Goal: Task Accomplishment & Management: Use online tool/utility

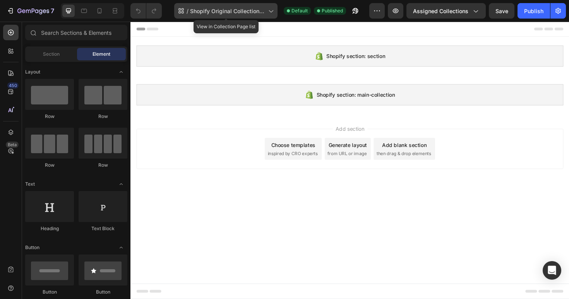
click at [247, 15] on span "Shopify Original Collection Template" at bounding box center [227, 11] width 75 height 8
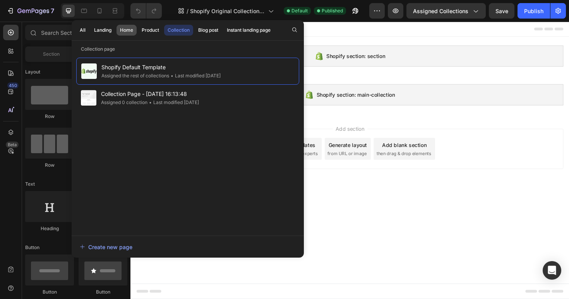
click at [130, 34] on button "Home" at bounding box center [127, 30] width 20 height 11
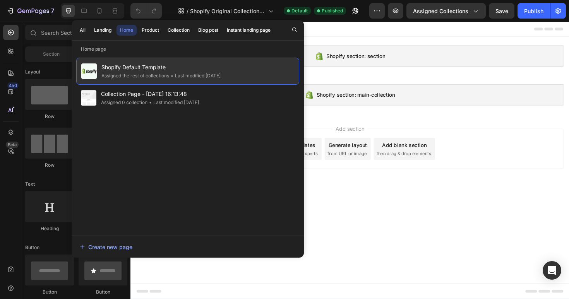
click at [133, 76] on div "Assigned the rest of collections" at bounding box center [135, 76] width 68 height 8
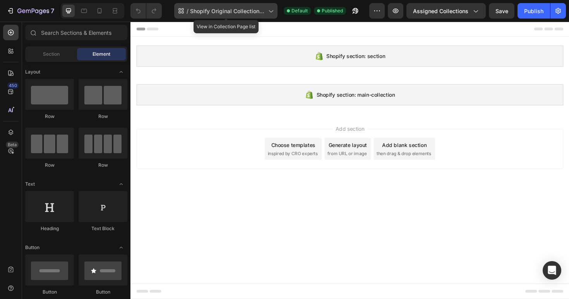
click at [201, 9] on span "Shopify Original Collection Template" at bounding box center [227, 11] width 75 height 8
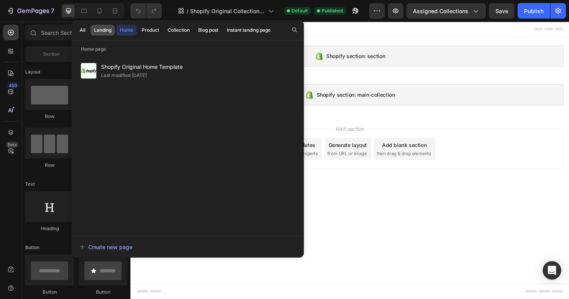
click at [108, 34] on button "Landing" at bounding box center [103, 30] width 24 height 11
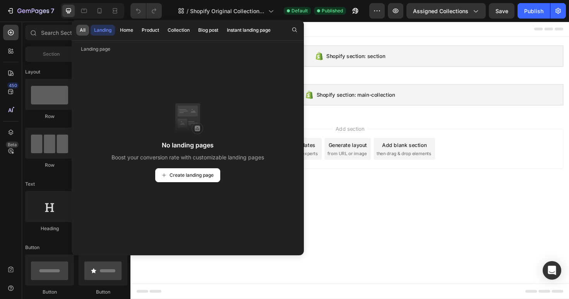
click at [81, 31] on div "All" at bounding box center [83, 30] width 6 height 7
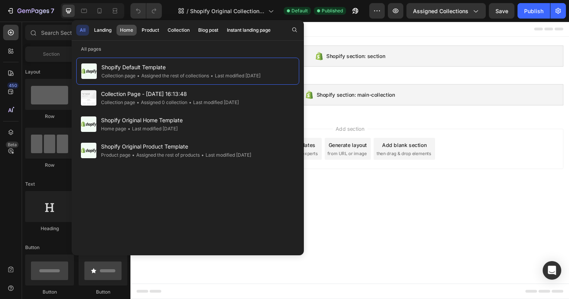
click at [129, 30] on div "Home" at bounding box center [126, 30] width 13 height 7
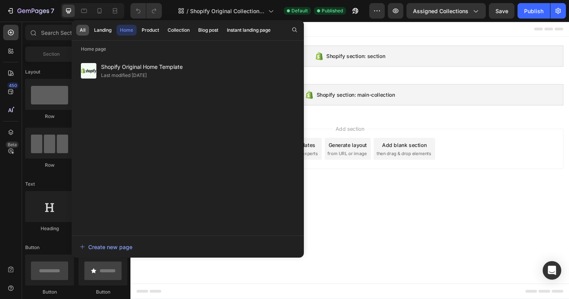
click at [80, 29] on div "All" at bounding box center [83, 30] width 6 height 7
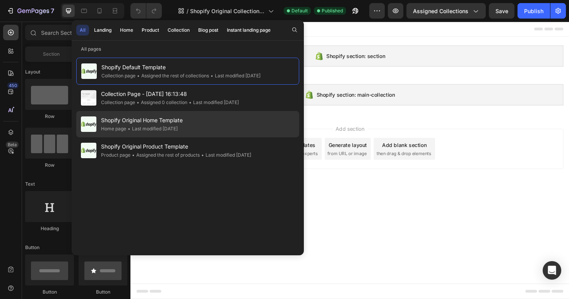
click at [127, 127] on div "• Last modified 14 days ago" at bounding box center [151, 129] width 51 height 8
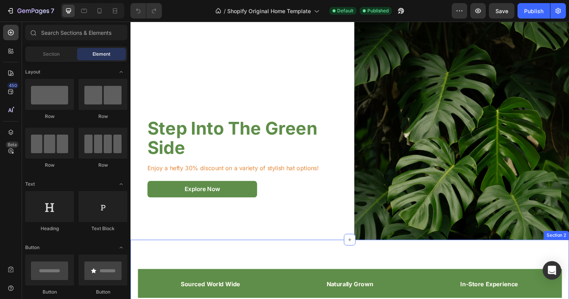
scroll to position [30, 0]
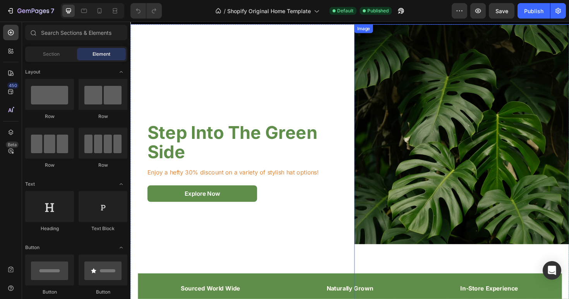
click at [387, 134] on img at bounding box center [481, 170] width 228 height 293
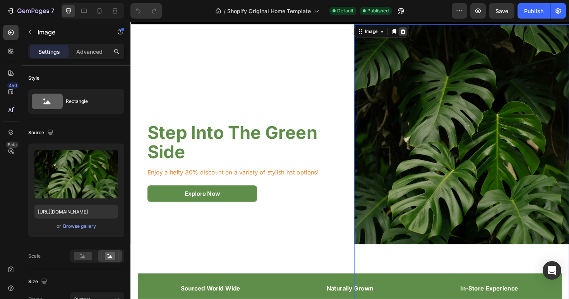
click at [418, 29] on icon at bounding box center [419, 32] width 6 height 6
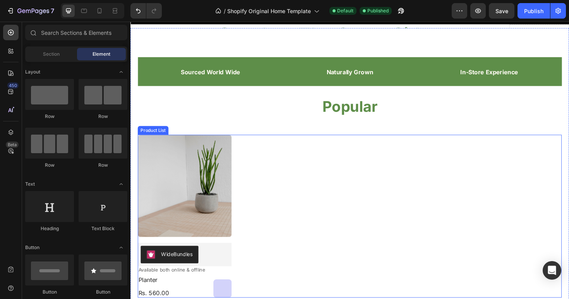
scroll to position [0, 0]
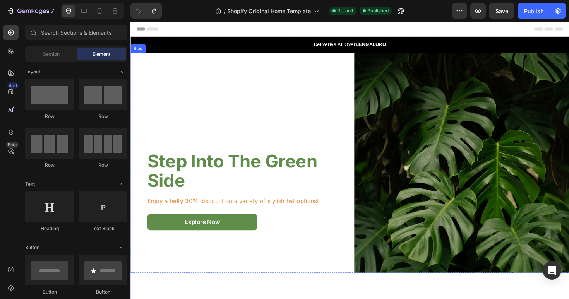
click at [301, 127] on div "Step Into The Green Side Heading Enjoy a hefty 30% discount on a variety of sty…" at bounding box center [254, 201] width 228 height 293
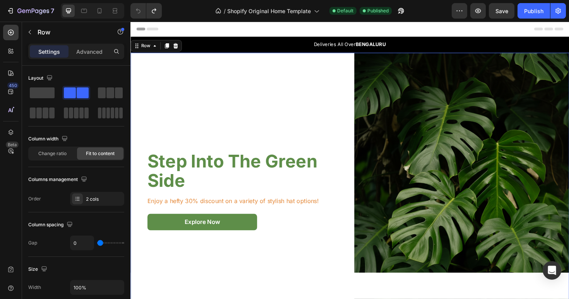
click at [359, 56] on div "Step Into The Green Side Heading Enjoy a hefty 30% discount on a variety of sty…" at bounding box center [254, 201] width 228 height 293
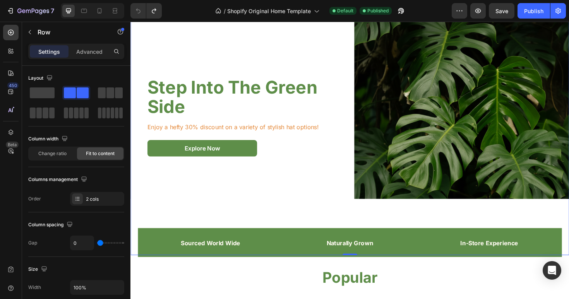
scroll to position [79, 0]
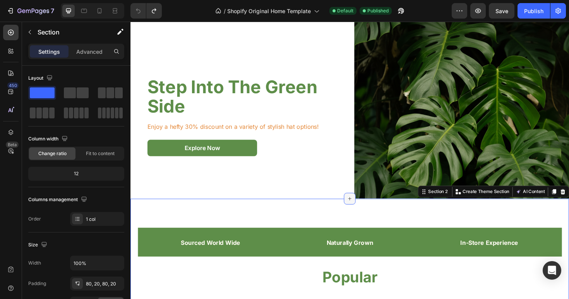
click at [363, 204] on div at bounding box center [363, 209] width 12 height 12
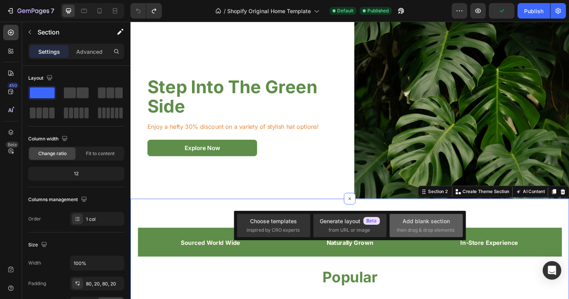
click at [402, 224] on div "Add blank section then drag & drop elements" at bounding box center [426, 225] width 59 height 17
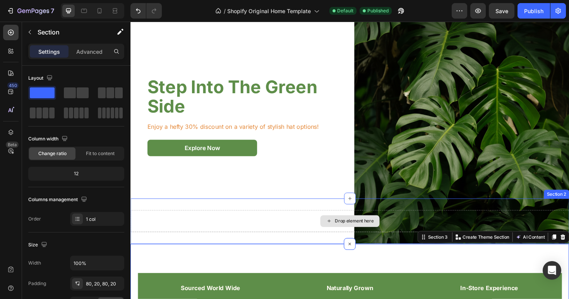
click at [360, 234] on div "Drop element here" at bounding box center [367, 233] width 41 height 6
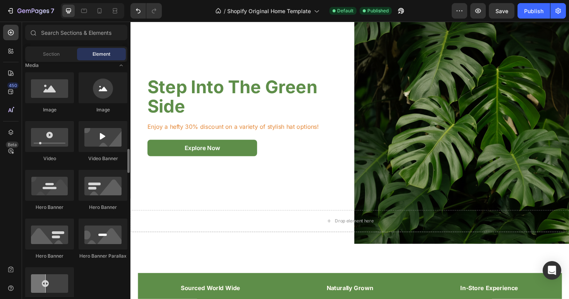
scroll to position [316, 0]
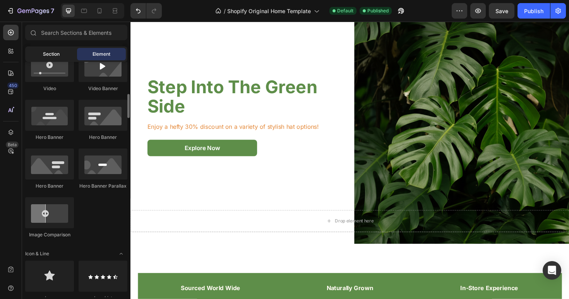
click at [69, 53] on div "Section" at bounding box center [51, 54] width 49 height 12
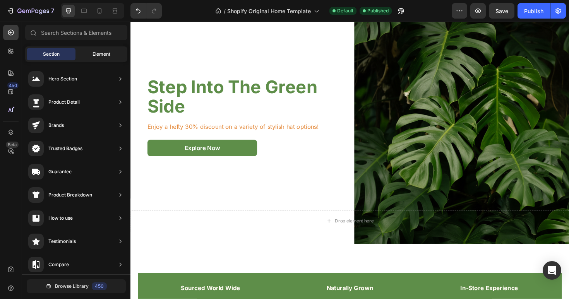
click at [87, 53] on div "Element" at bounding box center [101, 54] width 49 height 12
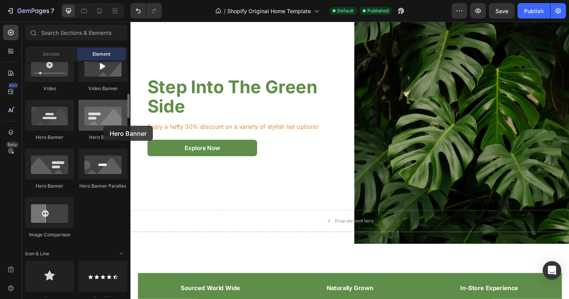
click at [103, 126] on div at bounding box center [103, 115] width 49 height 31
click at [110, 117] on div at bounding box center [103, 115] width 49 height 31
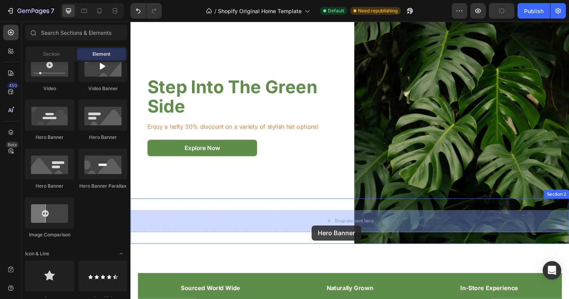
drag, startPoint x: 240, startPoint y: 139, endPoint x: 323, endPoint y: 238, distance: 128.7
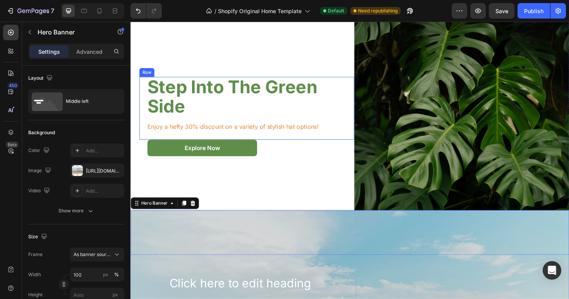
click at [328, 146] on div "Step Into The Green Side Heading Enjoy a hefty 30% discount on a variety of sty…" at bounding box center [254, 113] width 212 height 67
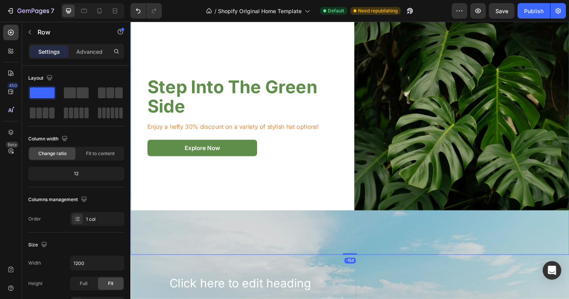
click at [328, 182] on div "Step Into The Green Side Heading Enjoy a hefty 30% discount on a variety of sty…" at bounding box center [254, 122] width 228 height 293
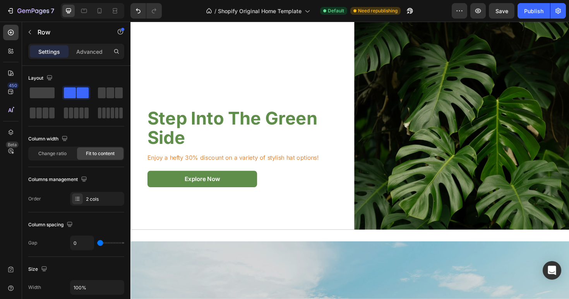
scroll to position [0, 0]
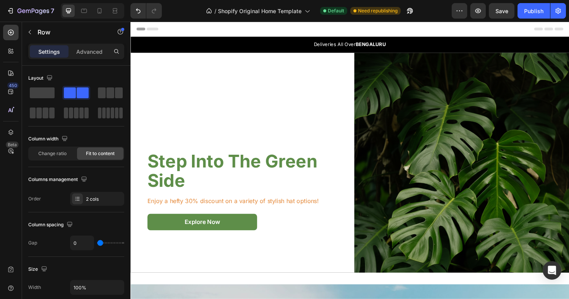
click at [327, 83] on div "Step Into The Green Side Heading Enjoy a hefty 30% discount on a variety of sty…" at bounding box center [254, 201] width 228 height 293
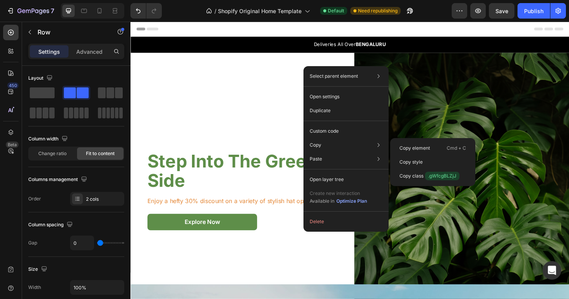
click at [286, 118] on div "Step Into The Green Side Heading Enjoy a hefty 30% discount on a variety of sty…" at bounding box center [254, 201] width 228 height 293
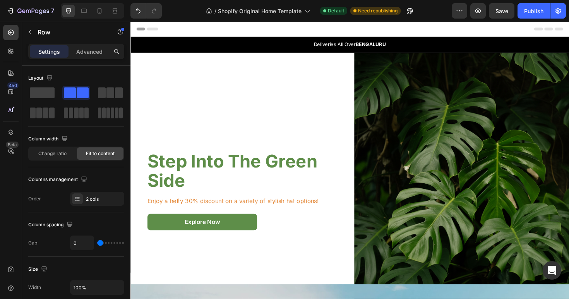
click at [295, 126] on div "Step Into The Green Side Heading Enjoy a hefty 30% discount on a variety of sty…" at bounding box center [254, 201] width 228 height 293
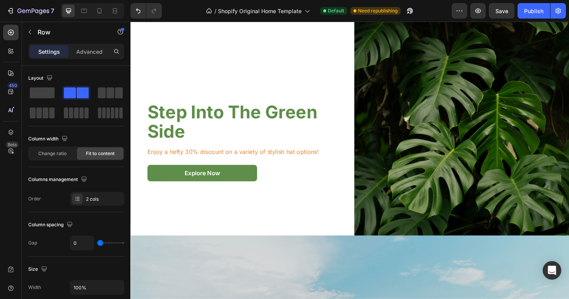
scroll to position [88, 0]
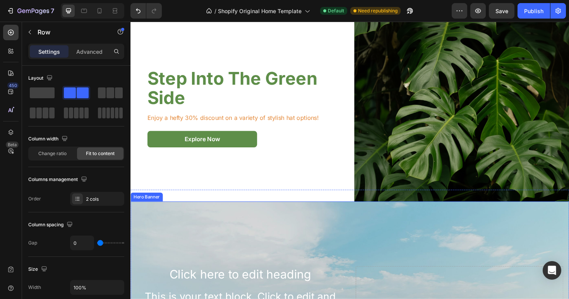
click at [336, 182] on div "Step Into The Green Side Heading Enjoy a hefty 30% discount on a variety of sty…" at bounding box center [254, 113] width 228 height 293
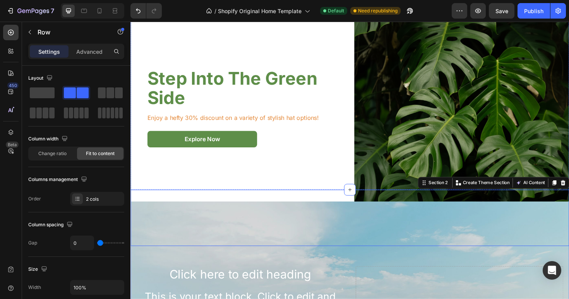
click at [307, 172] on div "Step Into The Green Side Heading Enjoy a hefty 30% discount on a variety of sty…" at bounding box center [254, 113] width 228 height 293
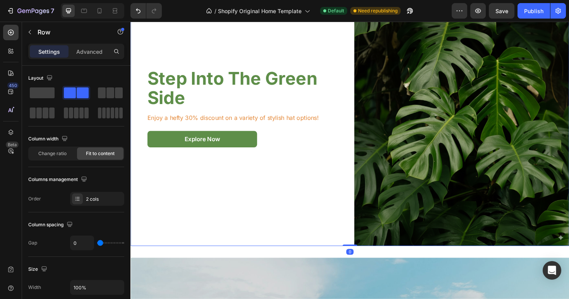
drag, startPoint x: 357, startPoint y: 259, endPoint x: 349, endPoint y: 204, distance: 55.3
click at [349, 204] on div "Step Into The Green Side Heading Enjoy a hefty 30% discount on a variety of sty…" at bounding box center [362, 113] width 465 height 293
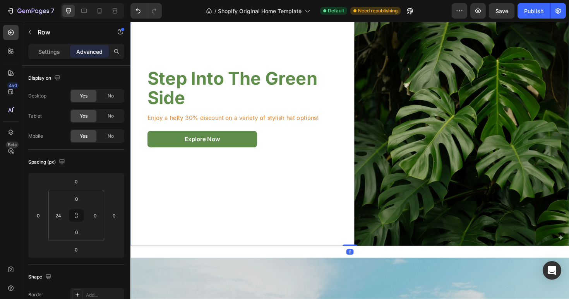
click at [338, 212] on div "Step Into The Green Side Heading Enjoy a hefty 30% discount on a variety of sty…" at bounding box center [254, 113] width 228 height 293
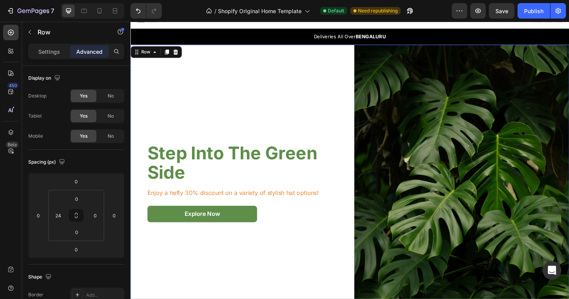
scroll to position [0, 0]
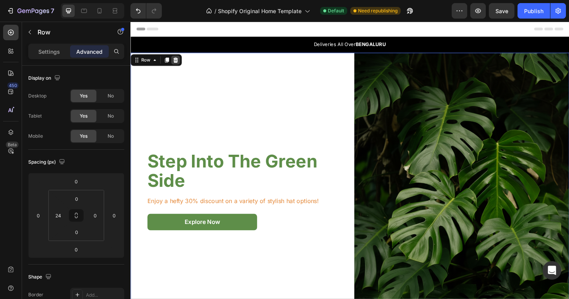
click at [179, 62] on icon at bounding box center [178, 61] width 5 height 5
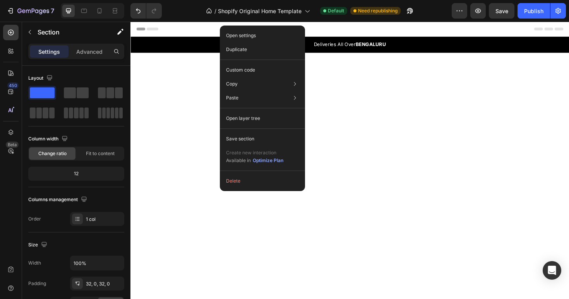
drag, startPoint x: 239, startPoint y: 172, endPoint x: 248, endPoint y: 66, distance: 106.1
click at [208, 124] on div at bounding box center [362, 194] width 465 height 279
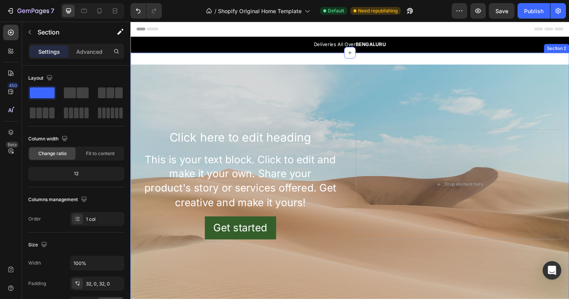
click at [232, 60] on div "Click here to edit heading Heading This is your text block. Click to edit and m…" at bounding box center [362, 194] width 465 height 279
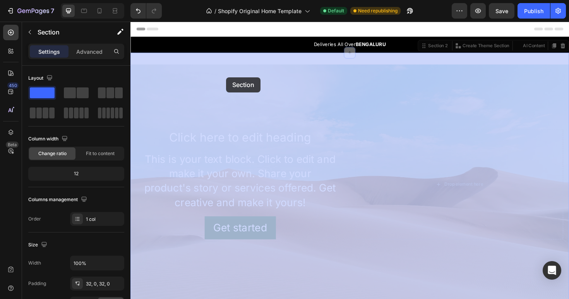
drag, startPoint x: 232, startPoint y: 58, endPoint x: 232, endPoint y: 80, distance: 22.1
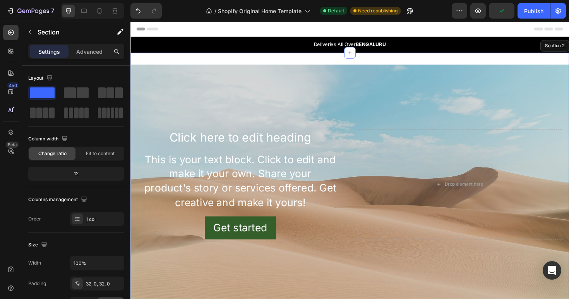
click at [246, 58] on div "Click here to edit heading Heading This is your text block. Click to edit and m…" at bounding box center [362, 194] width 465 height 279
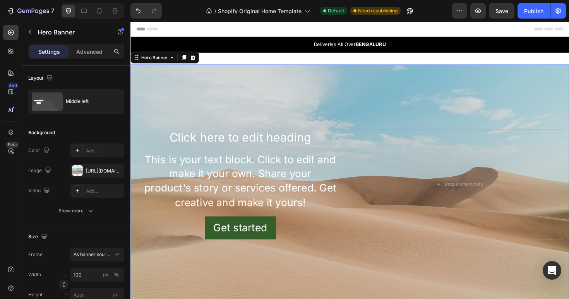
click at [283, 82] on div "Background Image" at bounding box center [362, 194] width 465 height 254
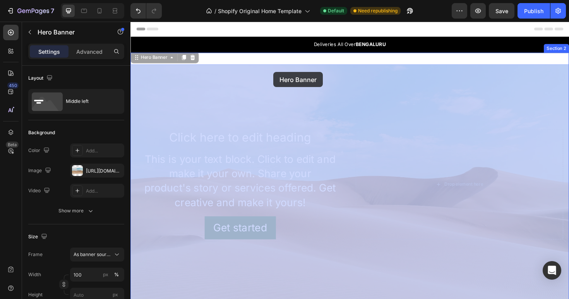
drag, startPoint x: 282, startPoint y: 88, endPoint x: 282, endPoint y: 75, distance: 13.2
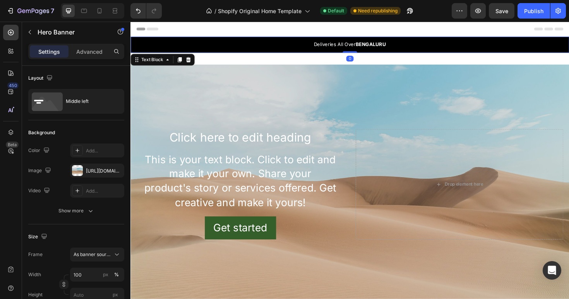
click at [278, 48] on p "Deliveries All Over BENGALURU" at bounding box center [362, 46] width 463 height 8
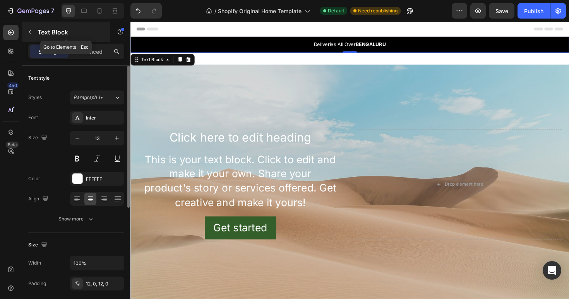
click at [80, 40] on div "Text Block" at bounding box center [66, 32] width 88 height 20
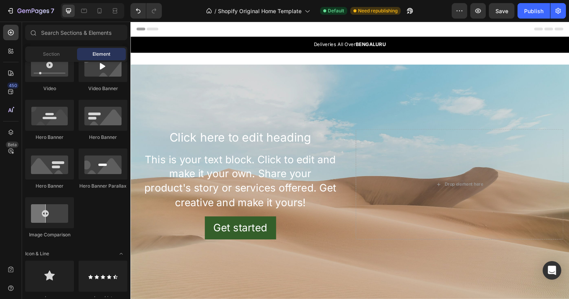
click at [244, 35] on div at bounding box center [363, 29] width 452 height 15
click at [243, 42] on p "Deliveries All Over BENGALURU" at bounding box center [362, 46] width 463 height 8
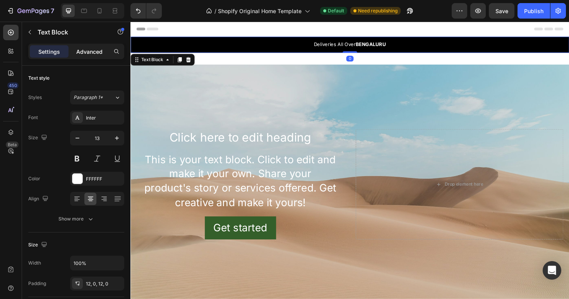
click at [88, 54] on p "Advanced" at bounding box center [89, 52] width 26 height 8
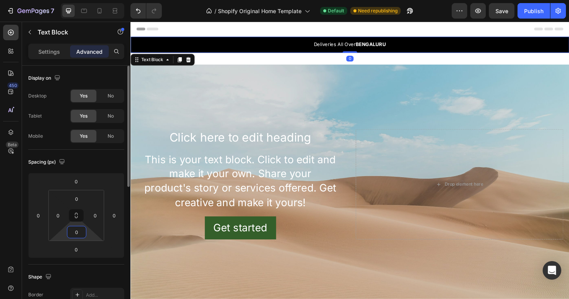
click at [80, 230] on input "0" at bounding box center [76, 233] width 15 height 12
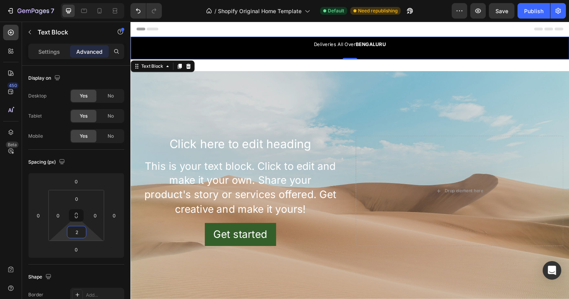
type input "0"
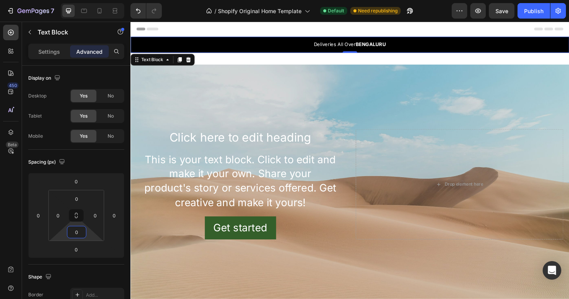
drag, startPoint x: 76, startPoint y: 240, endPoint x: 124, endPoint y: 250, distance: 49.9
click at [124, 0] on html "7 / Shopify Original Home Template Default Need republishing Preview Save Publi…" at bounding box center [284, 0] width 569 height 0
click at [195, 105] on div "Background Image" at bounding box center [362, 194] width 465 height 254
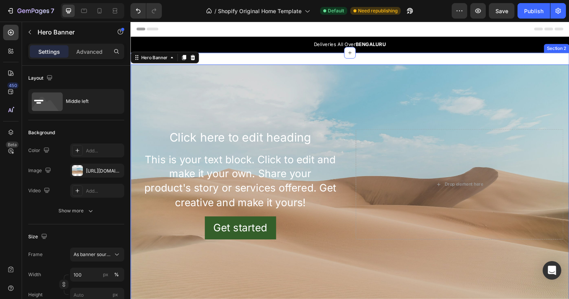
click at [225, 62] on div "Click here to edit heading Heading This is your text block. Click to edit and m…" at bounding box center [362, 194] width 465 height 279
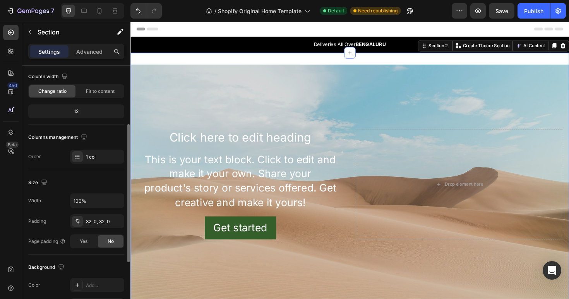
scroll to position [217, 0]
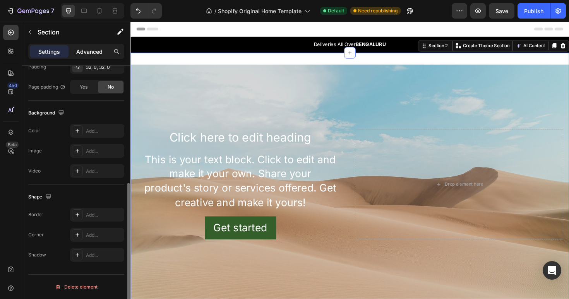
click at [93, 52] on p "Advanced" at bounding box center [89, 52] width 26 height 8
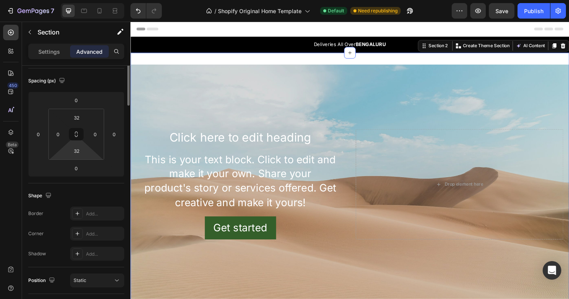
scroll to position [0, 0]
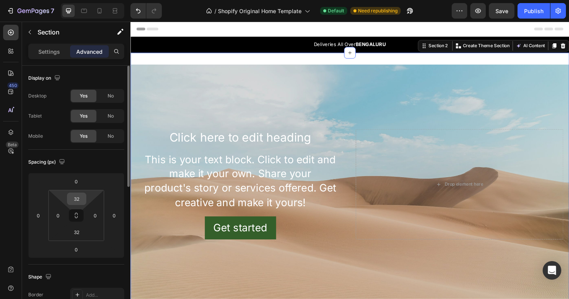
click at [79, 197] on input "32" at bounding box center [76, 199] width 15 height 12
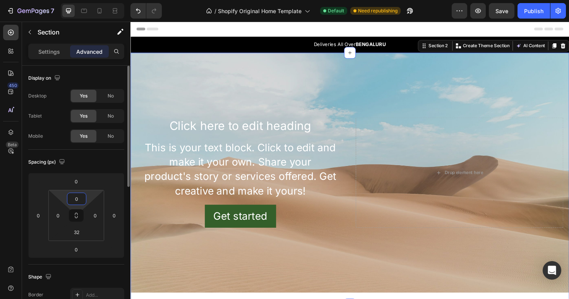
type input "0"
click at [77, 238] on input "32" at bounding box center [76, 233] width 15 height 12
type input "0"
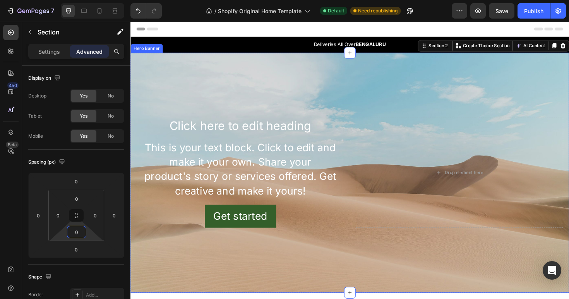
click at [316, 79] on div "Background Image" at bounding box center [362, 182] width 465 height 254
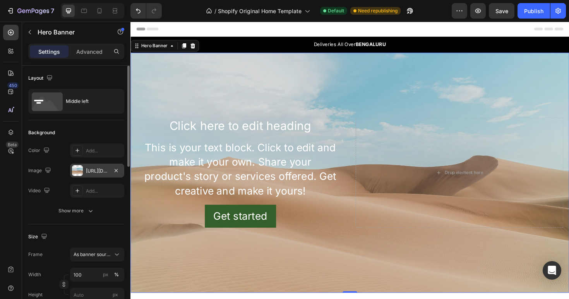
click at [79, 175] on div at bounding box center [77, 170] width 11 height 11
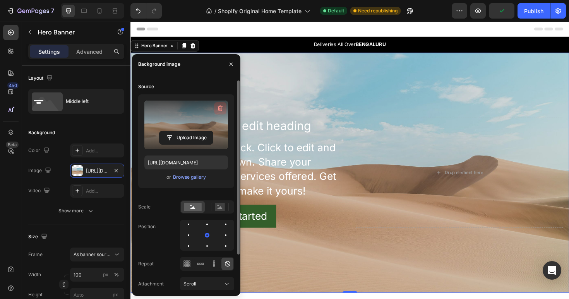
click at [221, 111] on icon "button" at bounding box center [220, 109] width 5 height 6
type input "Auto"
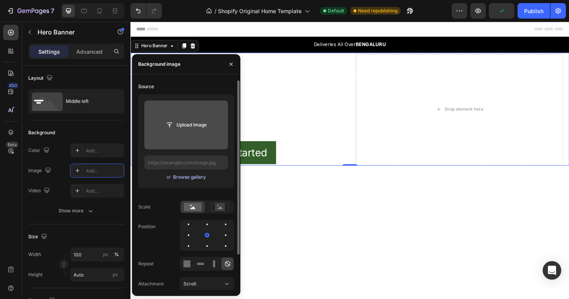
click at [189, 180] on div "Browse gallery" at bounding box center [189, 177] width 33 height 7
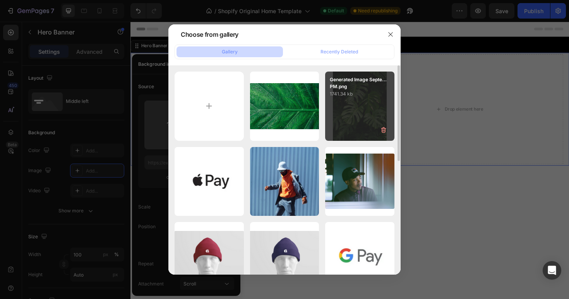
click at [349, 94] on p "1741.34 kb" at bounding box center [360, 94] width 60 height 8
type input "[URL][DOMAIN_NAME]"
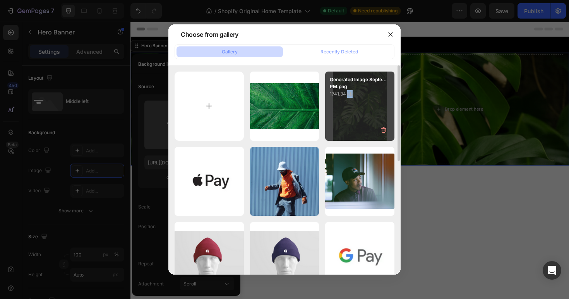
click at [349, 94] on p "1741.34 kb" at bounding box center [360, 94] width 60 height 8
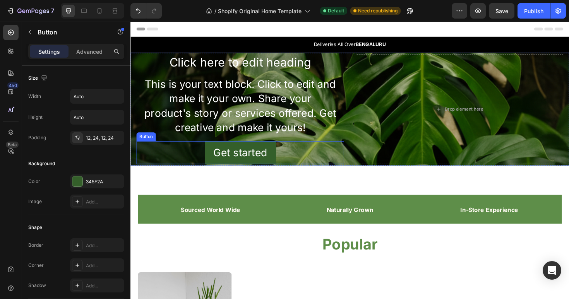
click at [320, 155] on div "Get started Button" at bounding box center [247, 160] width 220 height 24
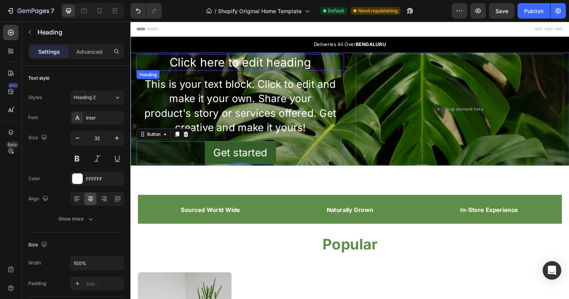
click at [352, 67] on h2 "Click here to edit heading" at bounding box center [247, 65] width 220 height 18
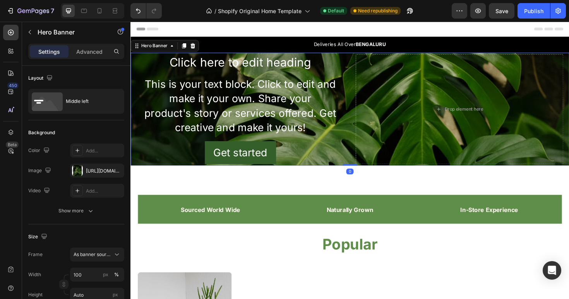
click at [359, 92] on div "Click here to edit heading Heading This is your text block. Click to edit and m…" at bounding box center [362, 115] width 465 height 120
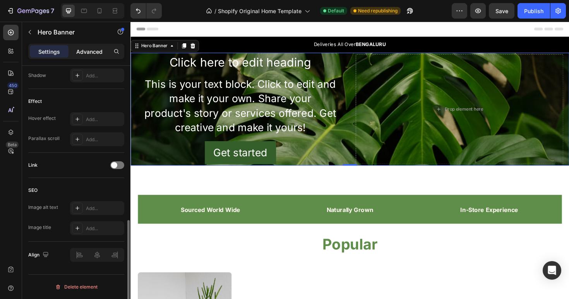
click at [92, 54] on p "Advanced" at bounding box center [89, 52] width 26 height 8
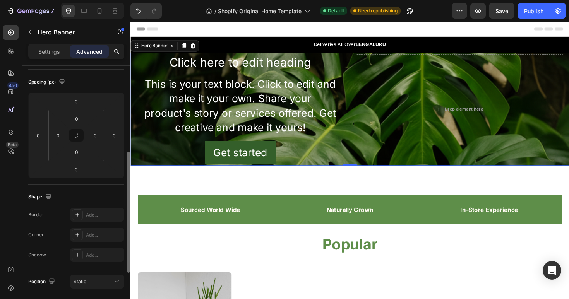
scroll to position [65, 0]
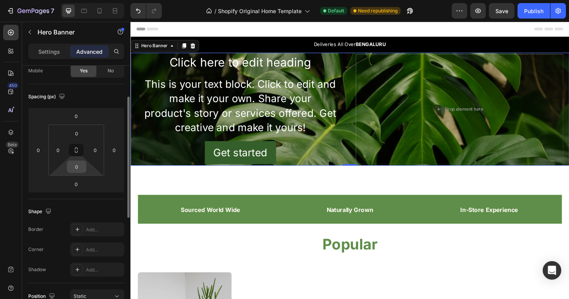
click at [77, 163] on input "0" at bounding box center [76, 167] width 15 height 12
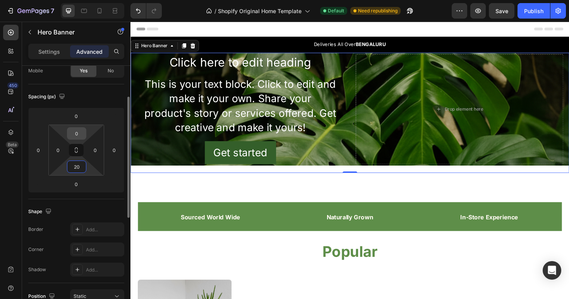
type input "20"
click at [78, 136] on input "0" at bounding box center [76, 134] width 15 height 12
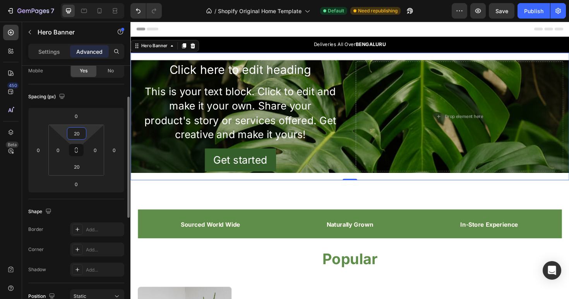
click at [78, 136] on input "20" at bounding box center [76, 134] width 15 height 12
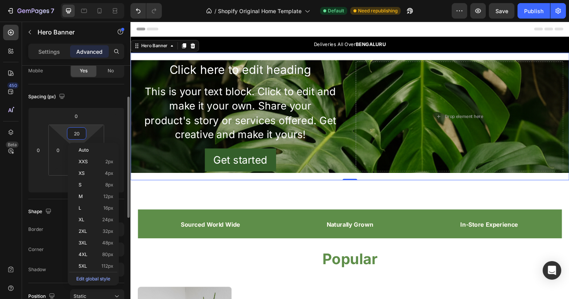
type input "2"
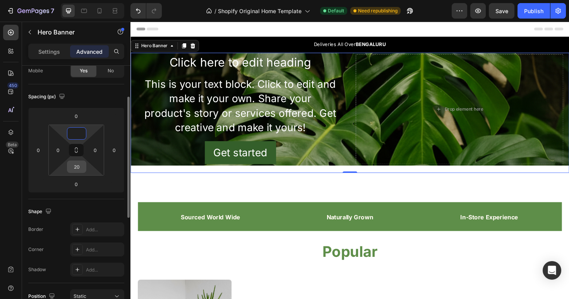
type input "0"
click at [80, 166] on input "20" at bounding box center [76, 167] width 15 height 12
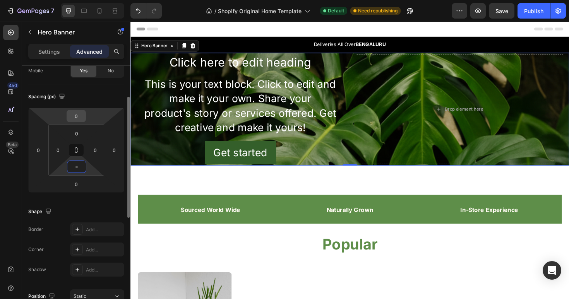
type input "="
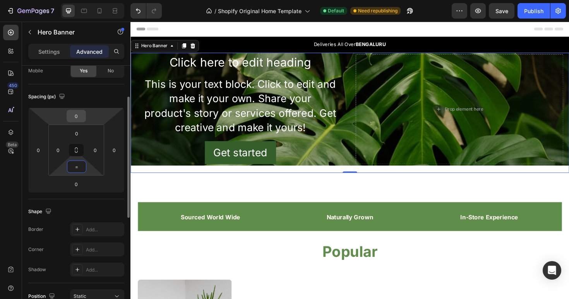
click at [84, 116] on div "0" at bounding box center [76, 116] width 19 height 12
click at [74, 116] on input "0" at bounding box center [76, 116] width 15 height 12
click at [63, 0] on html "7 / Shopify Original Home Template Default Need republishing Preview Save Publi…" at bounding box center [284, 0] width 569 height 0
drag, startPoint x: 76, startPoint y: 113, endPoint x: 88, endPoint y: 113, distance: 12.0
click at [88, 113] on div "0 0 0 0" at bounding box center [76, 150] width 96 height 85
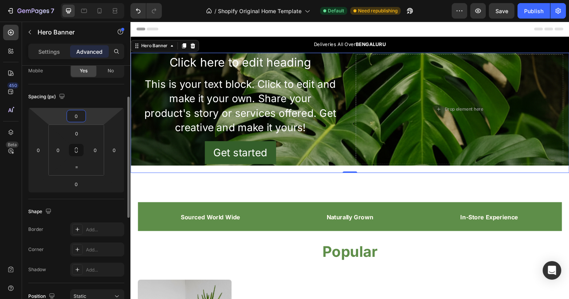
click at [82, 115] on input "0" at bounding box center [76, 116] width 15 height 12
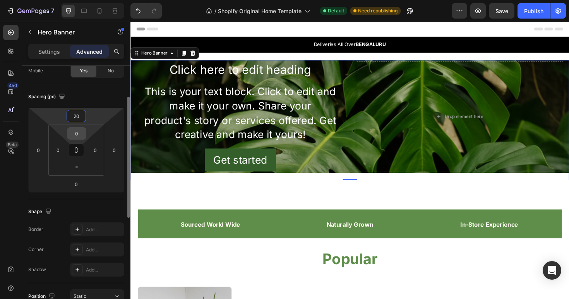
type input "2"
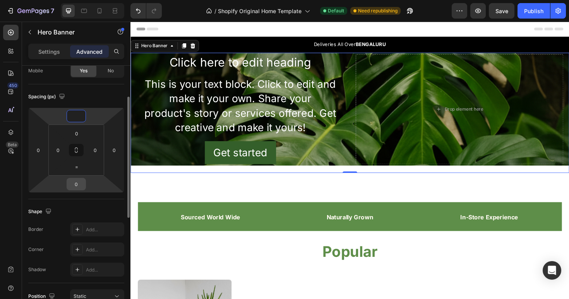
type input "0"
click at [81, 186] on input "0" at bounding box center [76, 184] width 15 height 12
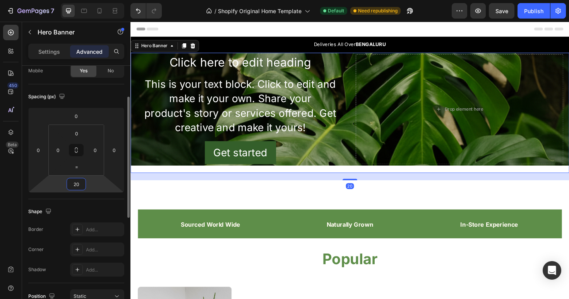
type input "2"
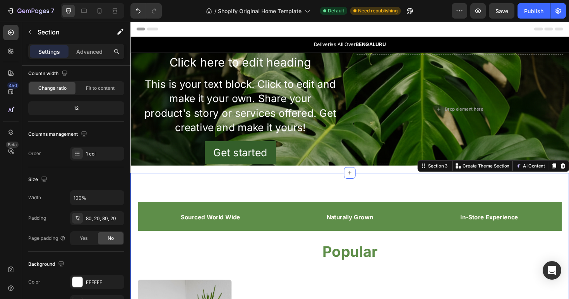
scroll to position [0, 0]
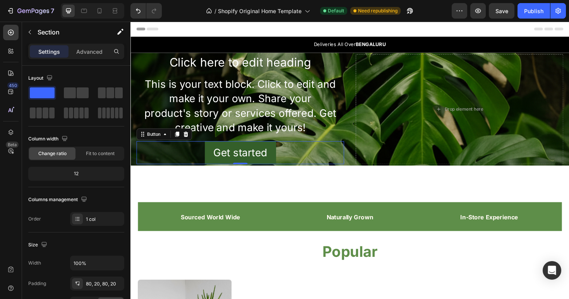
click at [160, 154] on div "Get started Button 0" at bounding box center [247, 160] width 220 height 24
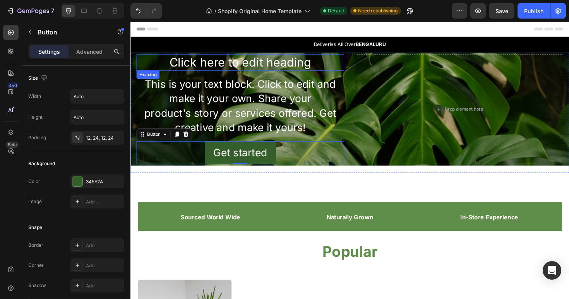
click at [152, 62] on h2 "Click here to edit heading" at bounding box center [247, 65] width 220 height 18
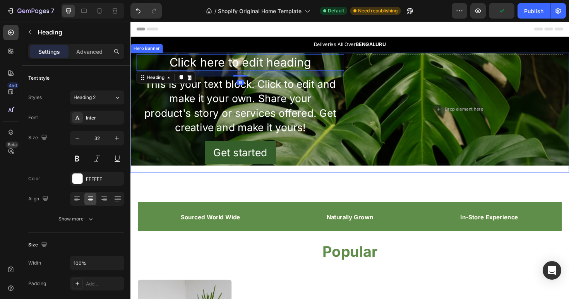
click at [363, 93] on div "Click here to edit heading Heading 16 This is your text block. Click to edit an…" at bounding box center [362, 115] width 465 height 120
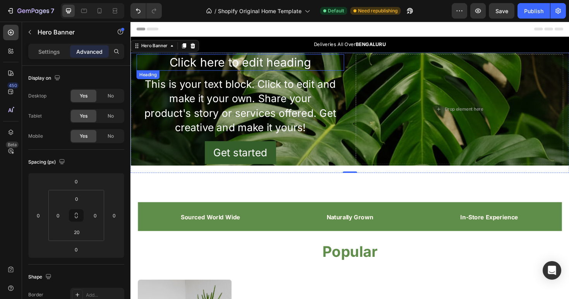
click at [309, 65] on h2 "Click here to edit heading" at bounding box center [247, 65] width 220 height 18
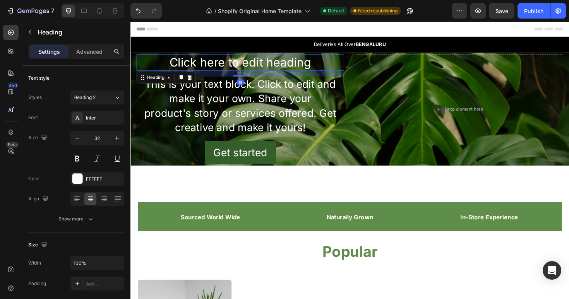
click at [309, 65] on h2 "Click here to edit heading" at bounding box center [247, 65] width 220 height 18
click at [309, 65] on p "Click here to edit heading" at bounding box center [246, 65] width 218 height 16
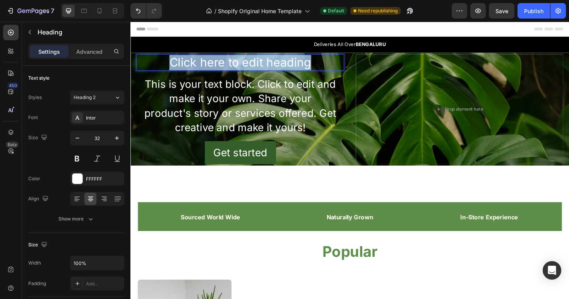
click at [309, 65] on p "Click here to edit heading" at bounding box center [246, 65] width 218 height 16
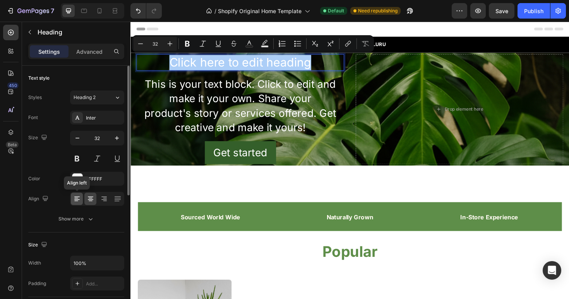
click at [79, 197] on icon at bounding box center [76, 197] width 5 height 1
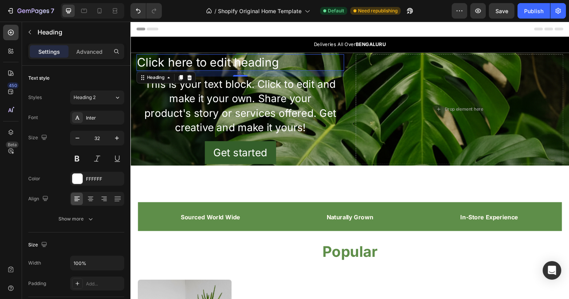
click at [178, 65] on p "Click here to edit heading" at bounding box center [246, 65] width 218 height 16
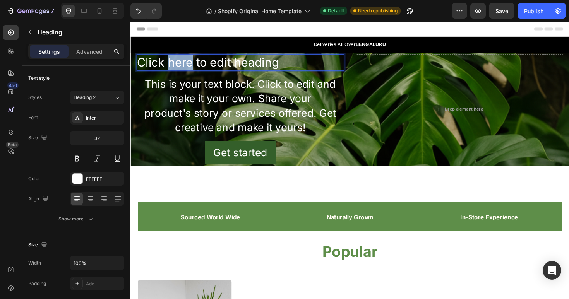
click at [178, 65] on p "Click here to edit heading" at bounding box center [246, 65] width 218 height 16
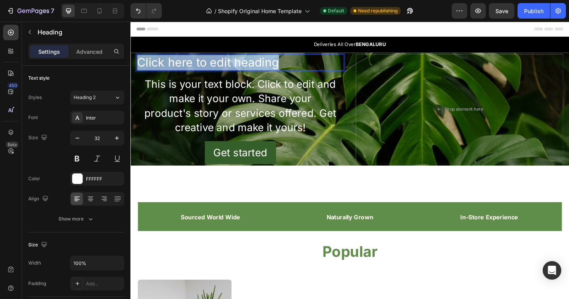
click at [178, 65] on p "Click here to edit heading" at bounding box center [246, 65] width 218 height 16
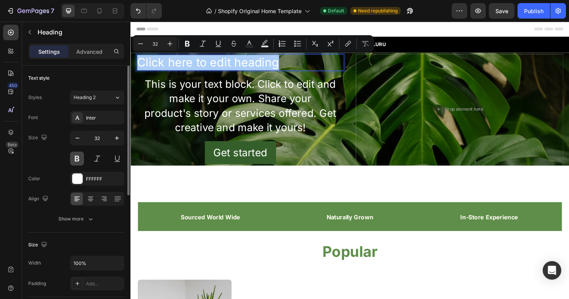
click at [73, 161] on button at bounding box center [77, 159] width 14 height 14
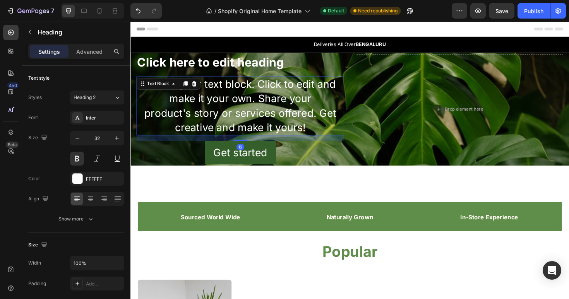
click at [237, 113] on div "This is your text block. Click to edit and make it your own. Share your product…" at bounding box center [247, 111] width 220 height 62
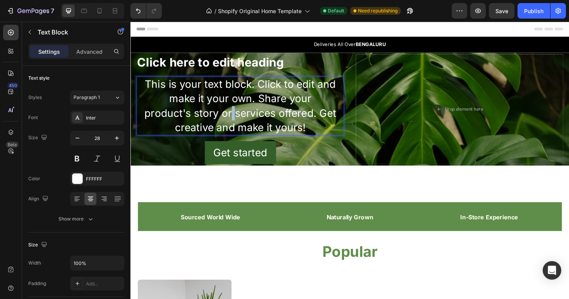
click at [237, 113] on p "This is your text block. Click to edit and make it your own. Share your product…" at bounding box center [246, 111] width 218 height 61
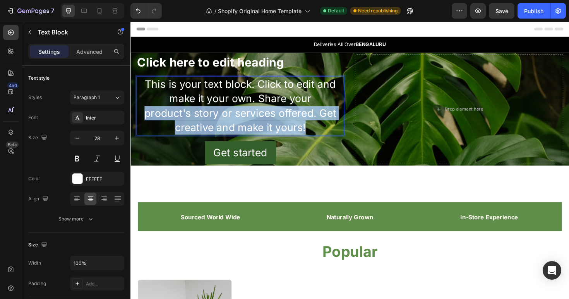
click at [237, 113] on p "This is your text block. Click to edit and make it your own. Share your product…" at bounding box center [246, 111] width 218 height 61
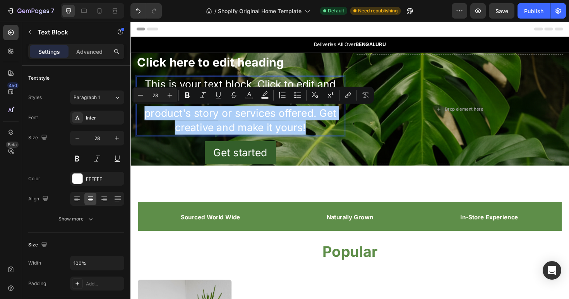
click at [225, 101] on div "Minus 28 Plus Bold Italic Underline Strikethrough Text Color Text Background Co…" at bounding box center [253, 95] width 239 height 14
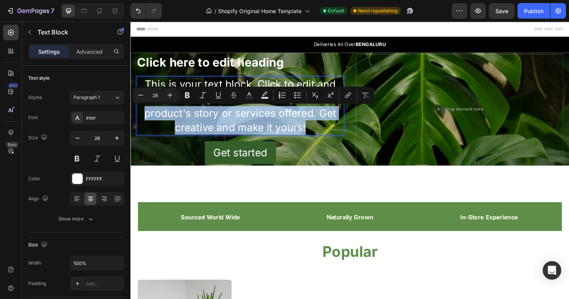
click at [230, 128] on p "This is your text block. Click to edit and make it your own. Share your product…" at bounding box center [246, 111] width 218 height 61
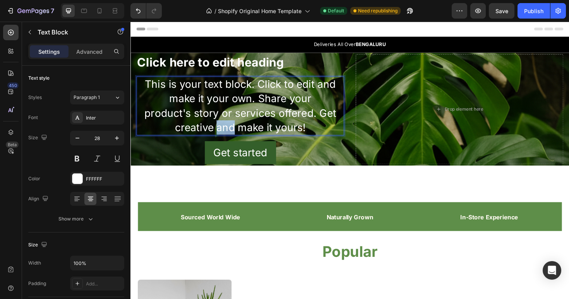
click at [230, 128] on p "This is your text block. Click to edit and make it your own. Share your product…" at bounding box center [246, 111] width 218 height 61
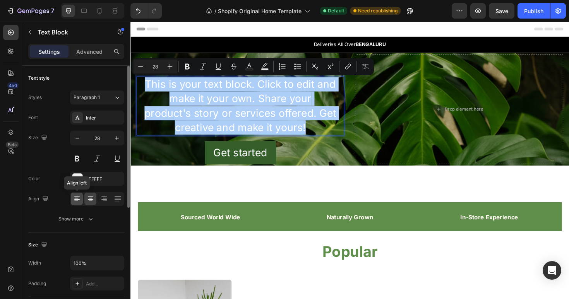
click at [77, 195] on icon at bounding box center [77, 199] width 8 height 8
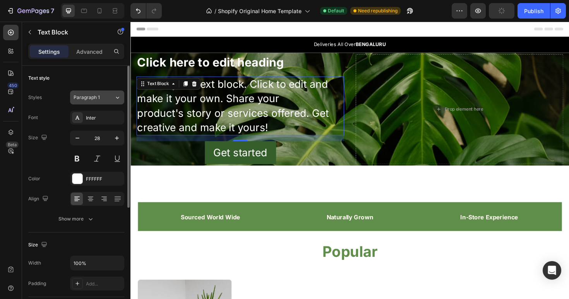
click at [106, 93] on button "Paragraph 1" at bounding box center [97, 98] width 54 height 14
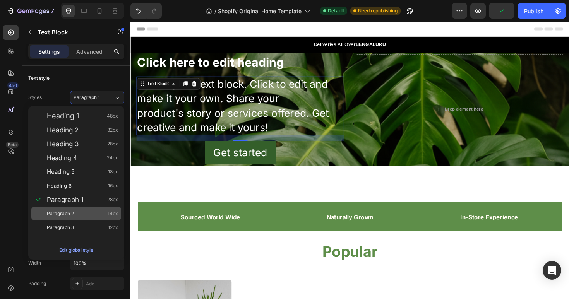
click at [84, 215] on div "Paragraph 2 14px" at bounding box center [82, 214] width 71 height 8
type input "14"
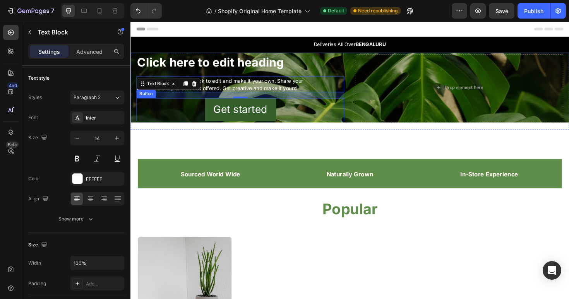
click at [172, 114] on div "Get started Button" at bounding box center [247, 115] width 220 height 24
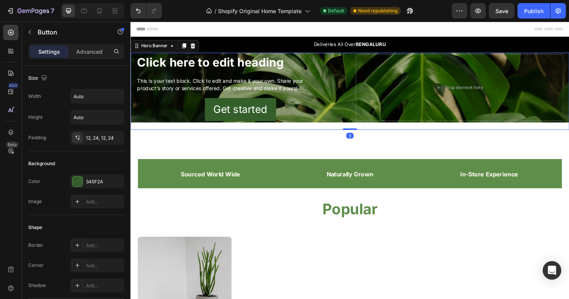
click at [363, 74] on div "Click here to edit heading Heading This is your text block. Click to edit and m…" at bounding box center [362, 92] width 465 height 74
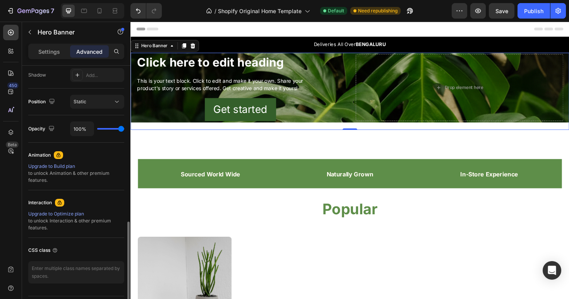
scroll to position [282, 0]
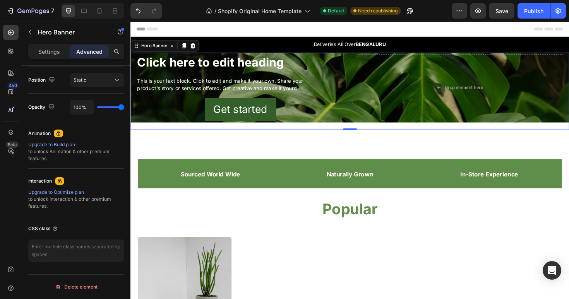
click at [48, 44] on div "Settings Advanced" at bounding box center [76, 51] width 96 height 15
click at [48, 51] on p "Settings" at bounding box center [49, 52] width 22 height 8
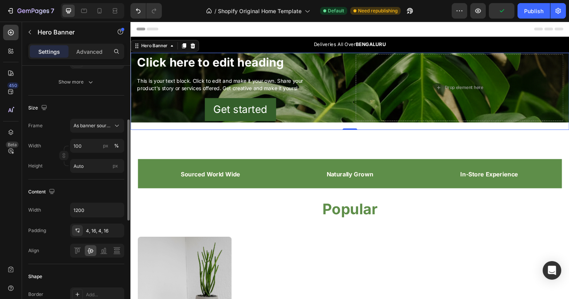
scroll to position [125, 0]
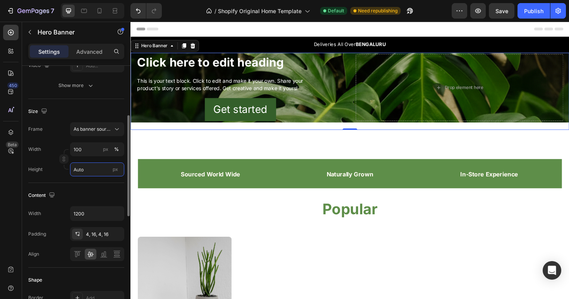
click at [79, 171] on input "Auto" at bounding box center [97, 170] width 54 height 14
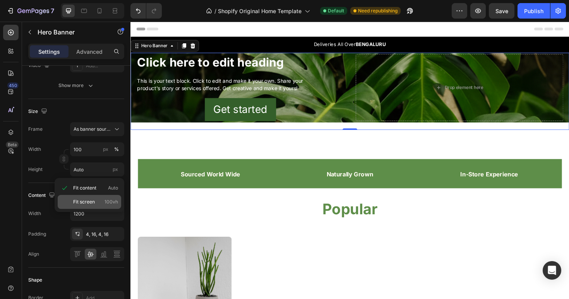
click at [86, 199] on span "Fit screen" at bounding box center [84, 202] width 22 height 7
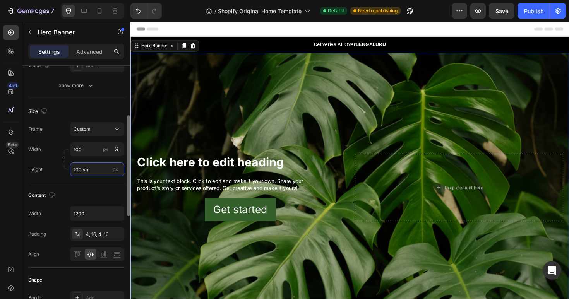
click at [84, 171] on input "100 vh" at bounding box center [97, 170] width 54 height 14
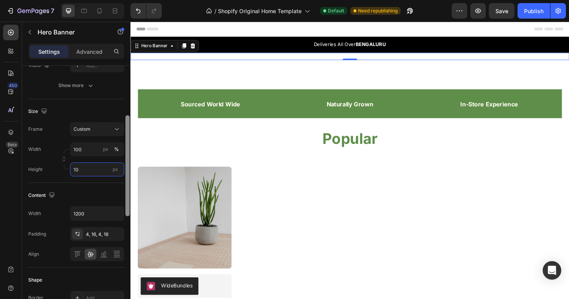
type input "1"
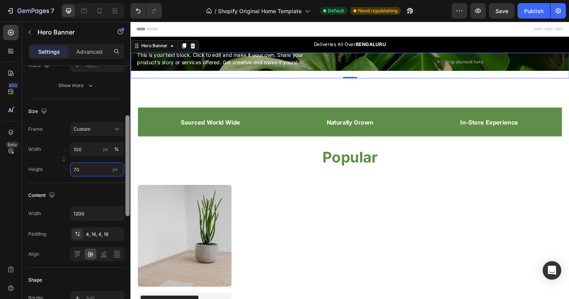
type input "7"
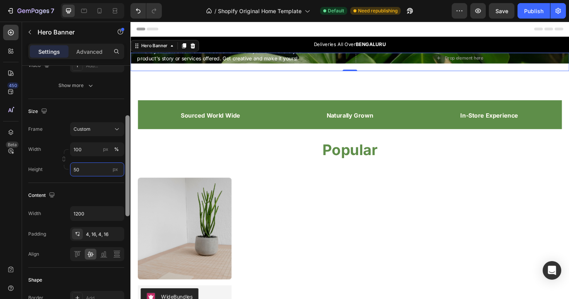
type input "5"
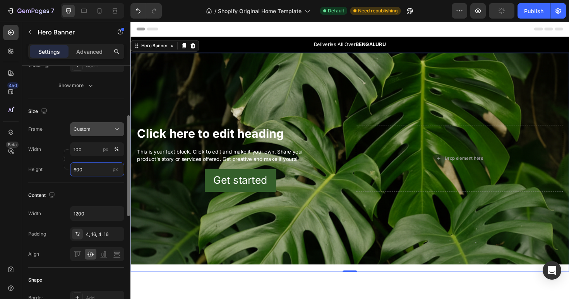
type input "600"
click at [96, 130] on div "Custom" at bounding box center [93, 129] width 38 height 7
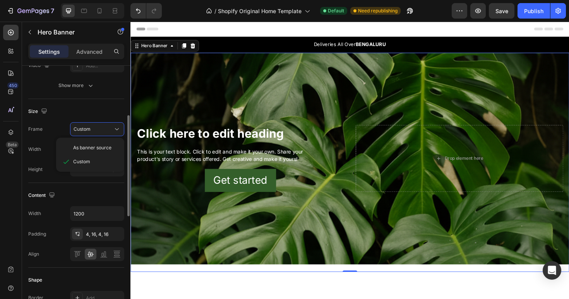
click at [69, 181] on div "Size Frame Custom As banner source Custom Width 100 px % Height 600 px" at bounding box center [76, 141] width 96 height 84
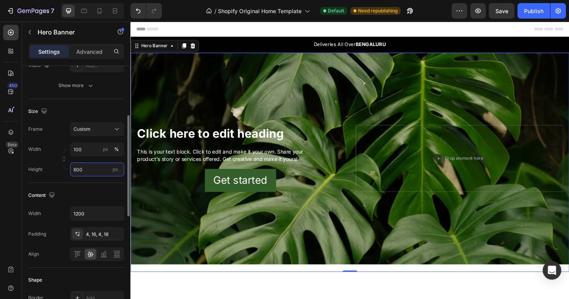
click at [85, 168] on input "600" at bounding box center [97, 170] width 54 height 14
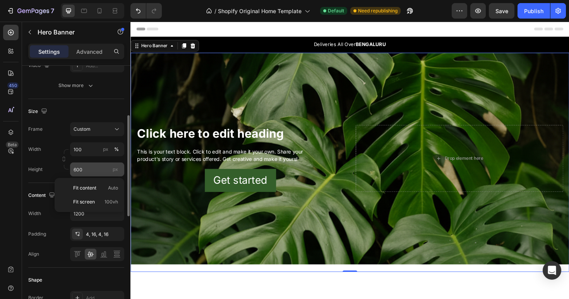
click at [116, 169] on span "px" at bounding box center [115, 169] width 5 height 6
click at [116, 169] on input "600" at bounding box center [97, 170] width 54 height 14
click at [116, 169] on span "px" at bounding box center [115, 169] width 5 height 6
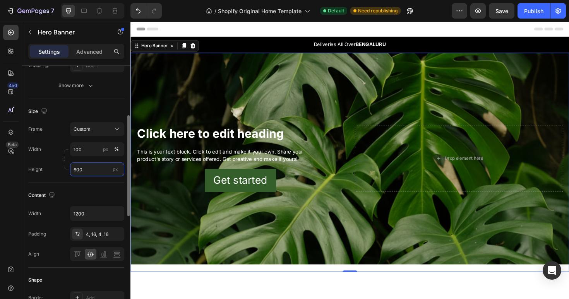
click at [116, 169] on input "600" at bounding box center [97, 170] width 54 height 14
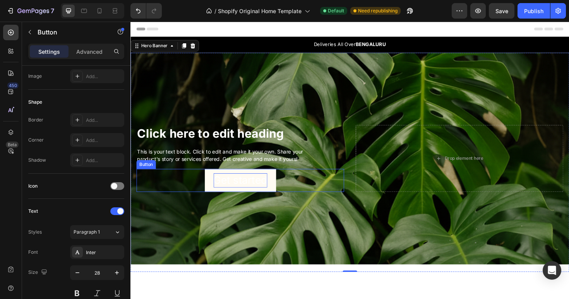
click at [252, 186] on div "Get started" at bounding box center [246, 189] width 57 height 15
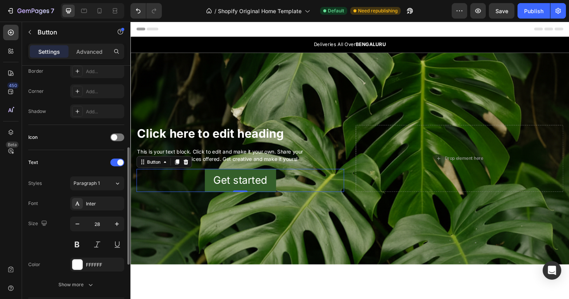
scroll to position [175, 0]
click at [89, 51] on p "Advanced" at bounding box center [89, 52] width 26 height 8
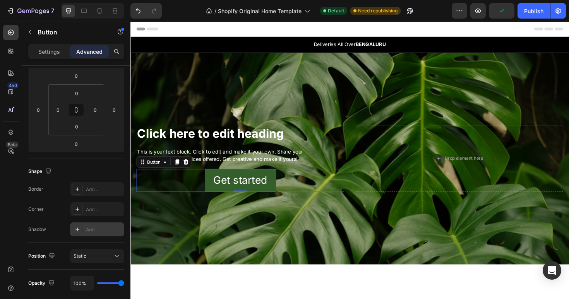
scroll to position [282, 0]
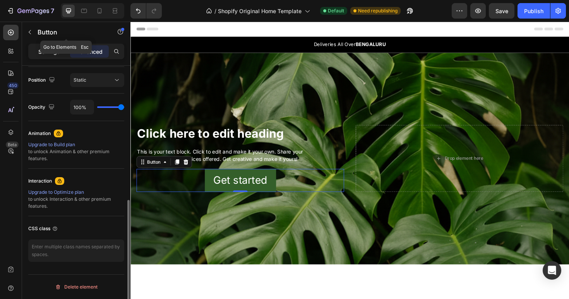
click at [58, 52] on p "Settings" at bounding box center [49, 52] width 22 height 8
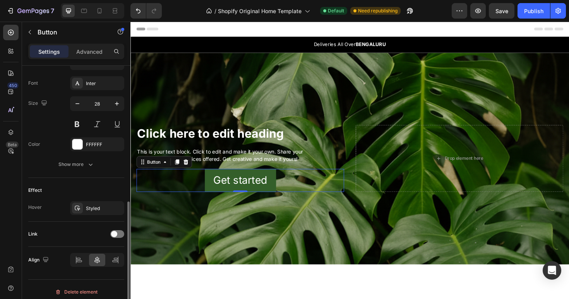
scroll to position [293, 0]
click at [78, 259] on icon at bounding box center [79, 262] width 8 height 8
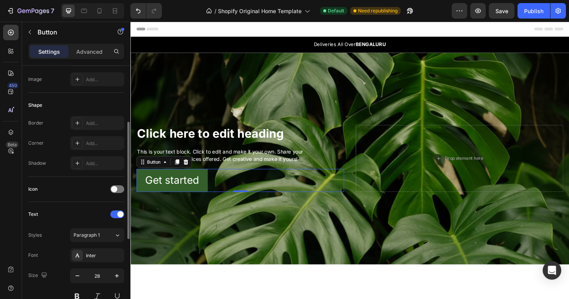
scroll to position [74, 0]
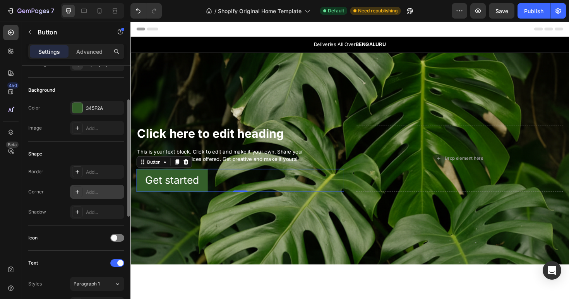
click at [88, 194] on div "Add..." at bounding box center [104, 192] width 36 height 7
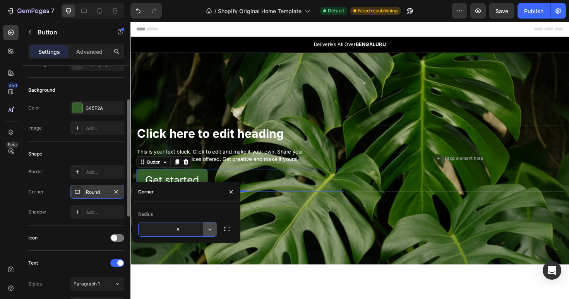
click at [206, 230] on icon "button" at bounding box center [210, 230] width 8 height 8
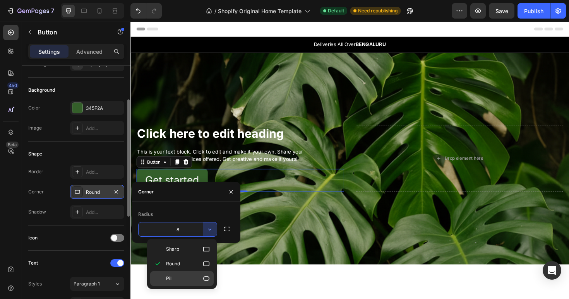
click at [181, 279] on p "Pill" at bounding box center [188, 279] width 44 height 8
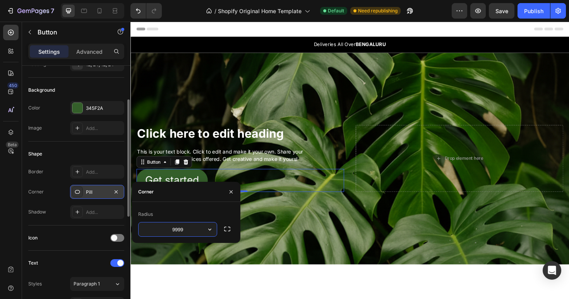
click at [191, 233] on input "9999" at bounding box center [178, 230] width 78 height 14
click at [213, 231] on icon "button" at bounding box center [210, 230] width 8 height 8
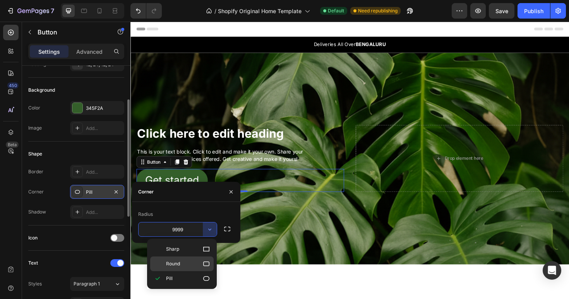
click at [183, 257] on div "Round" at bounding box center [181, 264] width 63 height 15
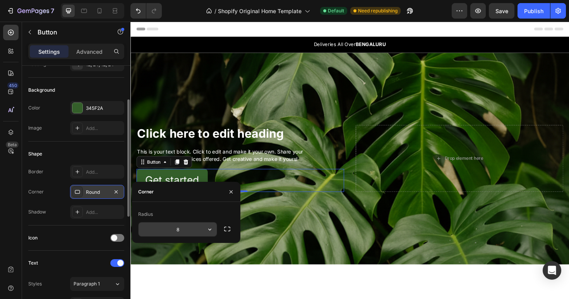
click at [186, 231] on input "8" at bounding box center [178, 230] width 78 height 14
type input "5"
type input "2"
type input "15"
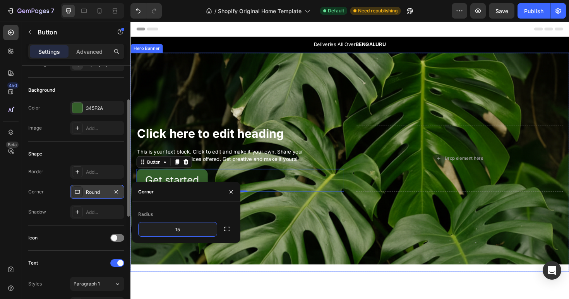
click at [288, 207] on div "Background Image" at bounding box center [362, 167] width 465 height 225
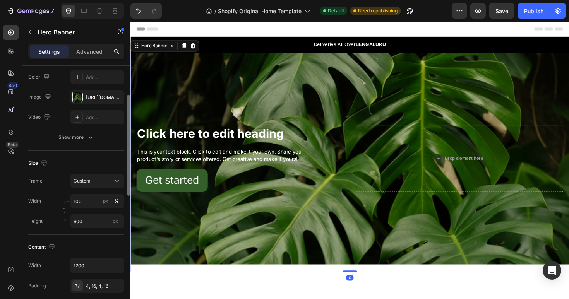
scroll to position [0, 0]
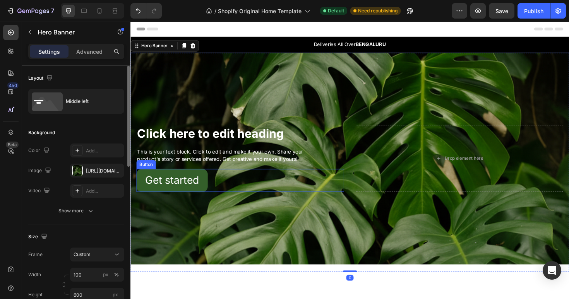
click at [215, 190] on div "Get started Button" at bounding box center [247, 190] width 220 height 24
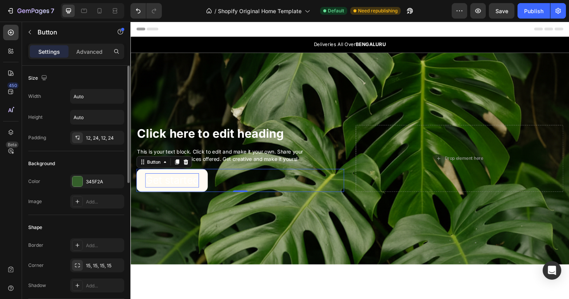
click at [163, 191] on div "Get started" at bounding box center [174, 189] width 57 height 15
click at [163, 191] on p "Get started" at bounding box center [174, 189] width 57 height 15
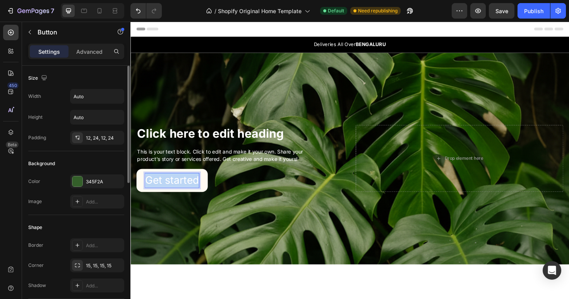
click at [163, 191] on p "Get started" at bounding box center [174, 189] width 57 height 15
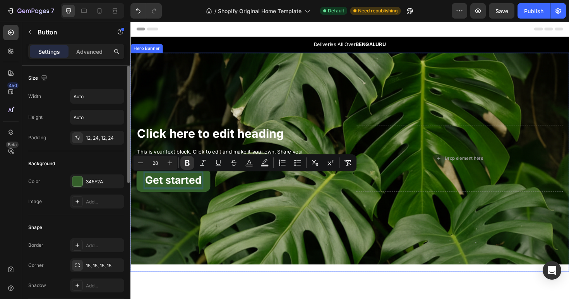
click at [173, 223] on div "Background Image" at bounding box center [362, 167] width 465 height 225
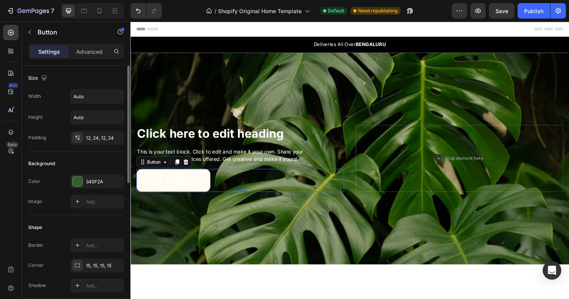
click at [207, 185] on button "Get started" at bounding box center [176, 190] width 78 height 24
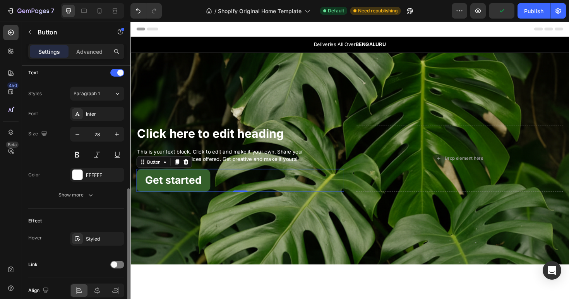
scroll to position [265, 0]
click at [75, 134] on icon "button" at bounding box center [78, 134] width 8 height 8
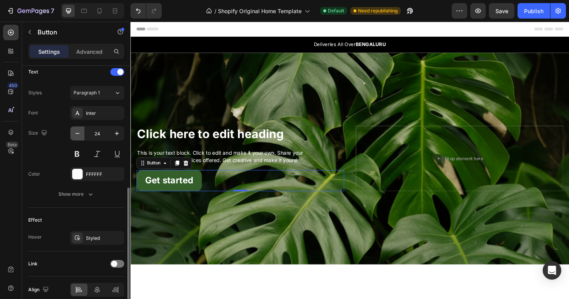
click at [75, 134] on icon "button" at bounding box center [78, 134] width 8 height 8
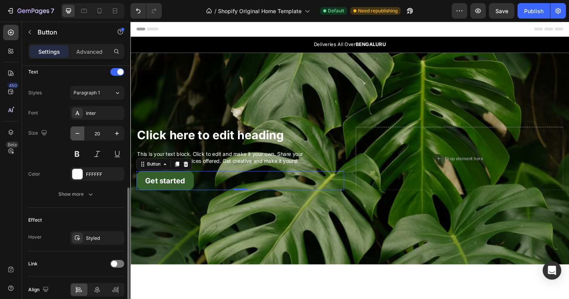
click at [75, 134] on icon "button" at bounding box center [78, 134] width 8 height 8
type input "17"
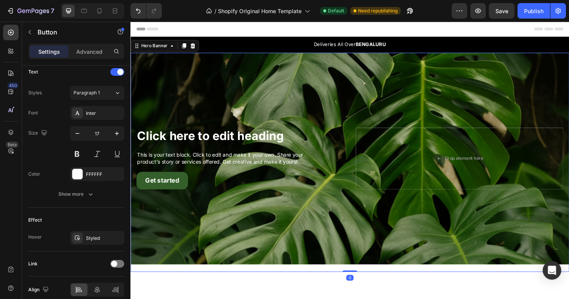
click at [176, 244] on div "Background Image" at bounding box center [362, 167] width 465 height 225
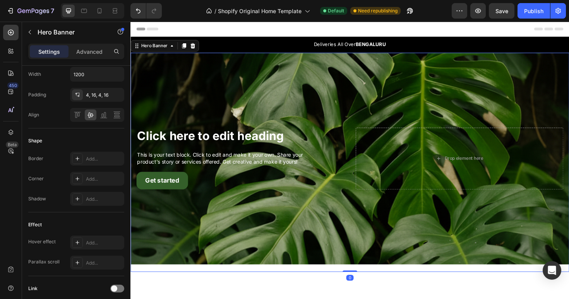
scroll to position [0, 0]
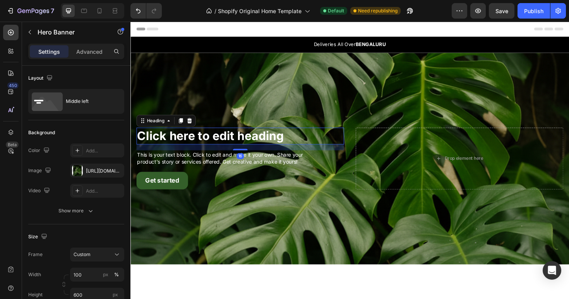
click at [192, 145] on p "Click here to edit heading" at bounding box center [246, 143] width 218 height 16
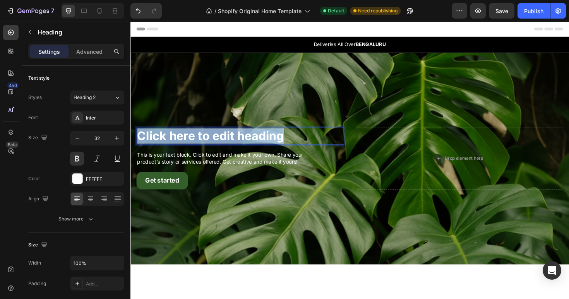
click at [192, 145] on p "Click here to edit heading" at bounding box center [246, 143] width 218 height 16
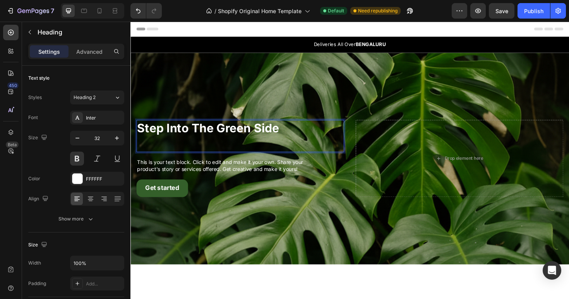
click at [192, 145] on p "Rich Text Editor. Editing area: main" at bounding box center [246, 151] width 218 height 16
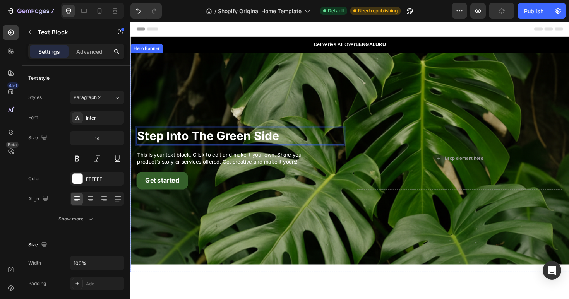
click at [204, 159] on p "This is your text block. Click to edit and make it your own. Share your product…" at bounding box center [246, 166] width 218 height 15
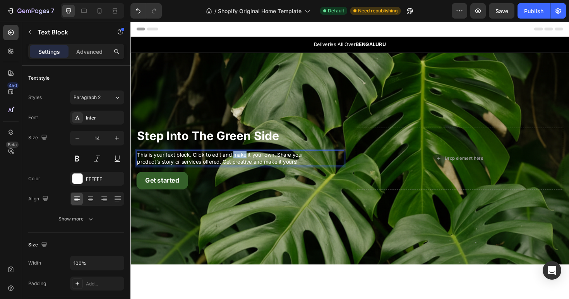
click at [252, 165] on p "This is your text block. Click to edit and make it your own. Share your product…" at bounding box center [246, 166] width 218 height 15
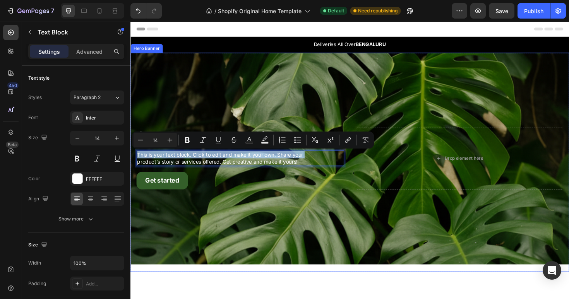
click at [334, 89] on div "Background Image" at bounding box center [362, 167] width 465 height 225
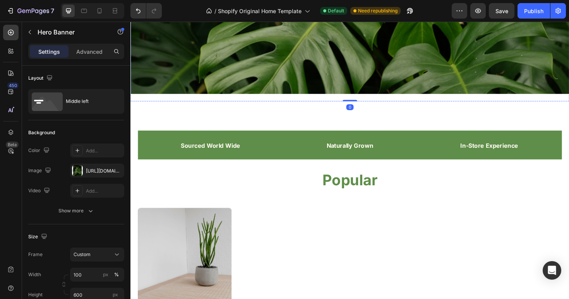
scroll to position [210, 0]
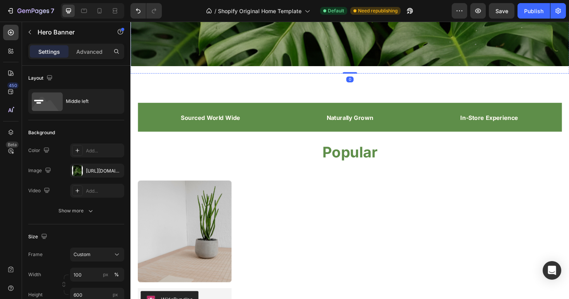
click at [334, 90] on div "Sourced World Wide Text Block Naturally Grown Text Block In-Store Experience Te…" at bounding box center [362, 235] width 465 height 317
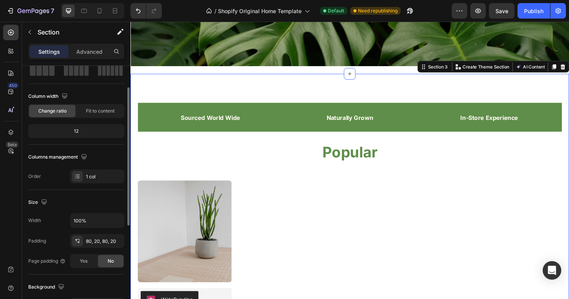
scroll to position [43, 0]
click at [101, 111] on span "Fit to content" at bounding box center [100, 110] width 29 height 7
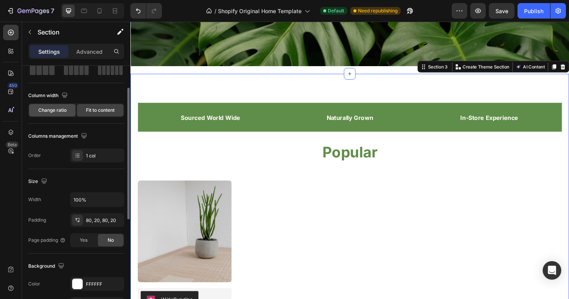
click at [48, 112] on span "Change ratio" at bounding box center [52, 110] width 28 height 7
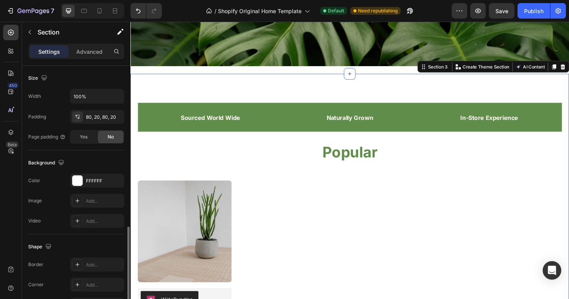
scroll to position [217, 0]
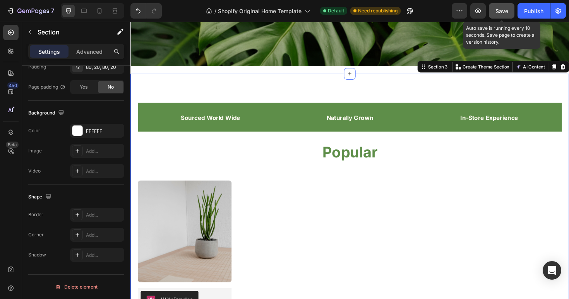
click at [510, 12] on button "Save" at bounding box center [502, 10] width 26 height 15
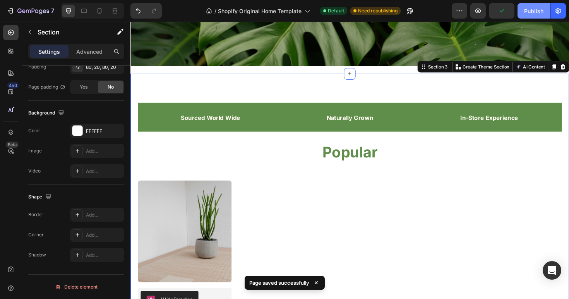
click at [532, 10] on div "Publish" at bounding box center [533, 11] width 19 height 8
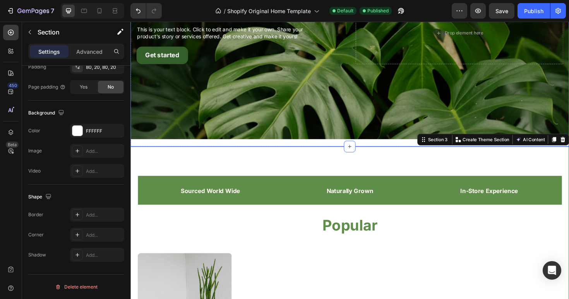
scroll to position [0, 0]
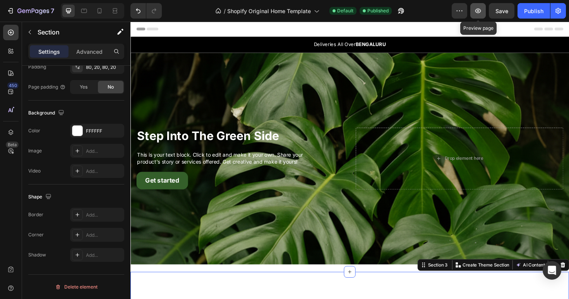
click at [481, 5] on button "button" at bounding box center [477, 10] width 15 height 15
